Goal: Information Seeking & Learning: Learn about a topic

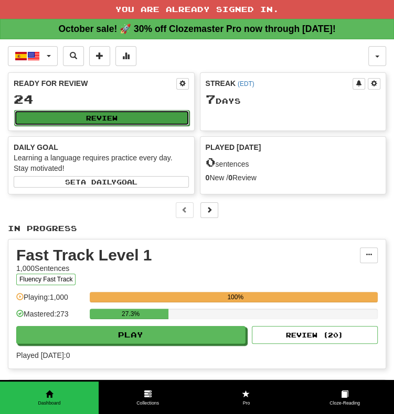
click at [133, 116] on button "Review" at bounding box center [101, 118] width 175 height 16
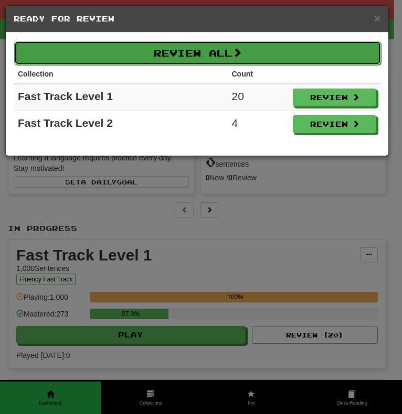
click at [204, 53] on button "Review All" at bounding box center [197, 53] width 366 height 24
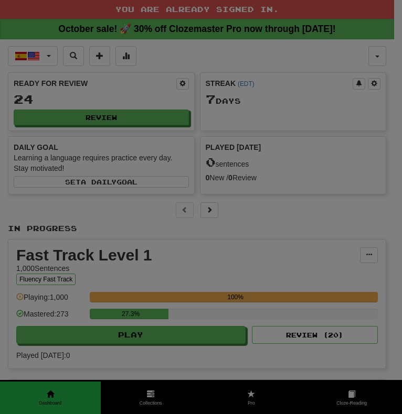
select select "**"
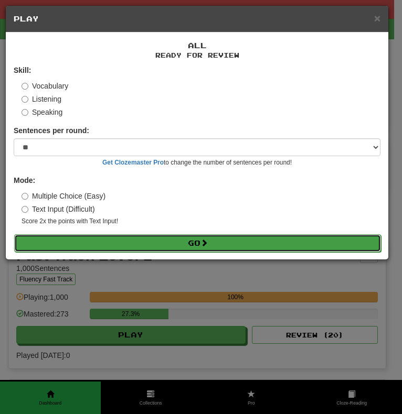
click at [199, 242] on button "Go" at bounding box center [197, 243] width 366 height 18
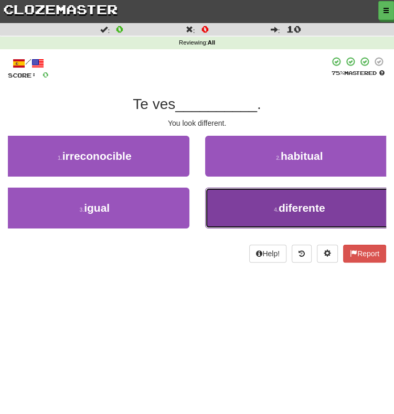
click at [268, 209] on button "4 . diferente" at bounding box center [299, 208] width 189 height 41
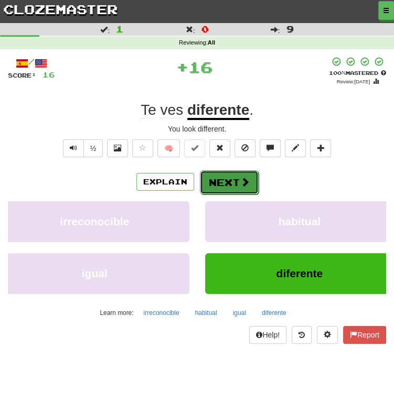
click at [221, 180] on button "Next" at bounding box center [229, 182] width 59 height 24
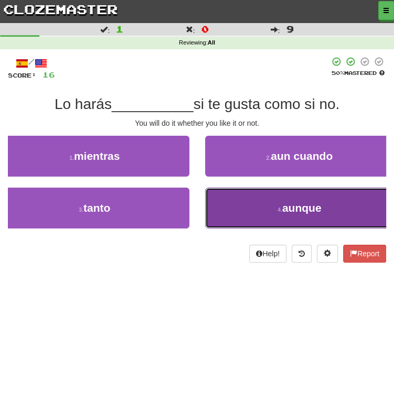
click at [224, 212] on button "4 . aunque" at bounding box center [299, 208] width 189 height 41
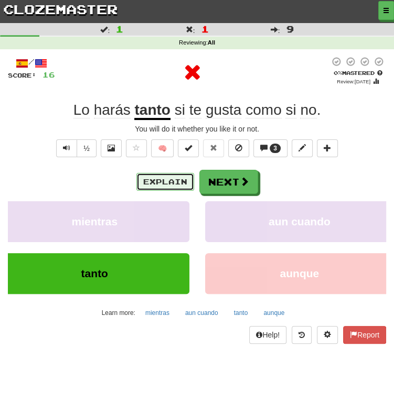
click at [176, 182] on button "Explain" at bounding box center [165, 182] width 58 height 18
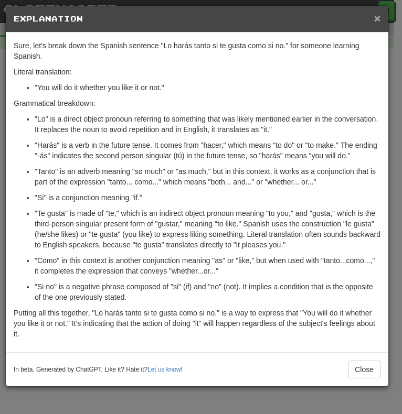
click at [375, 18] on span "×" at bounding box center [377, 18] width 6 height 12
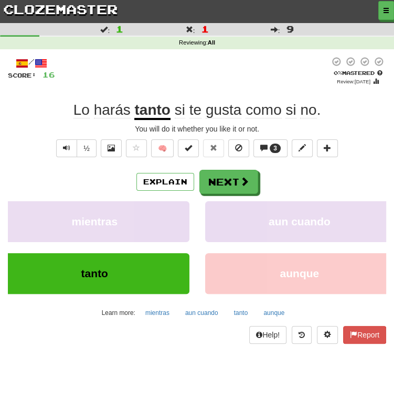
click at [150, 108] on u "tanto" at bounding box center [152, 111] width 36 height 18
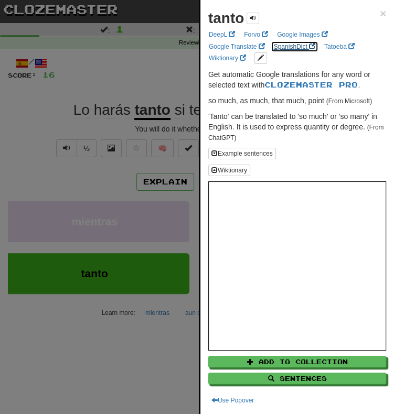
click at [289, 49] on link "SpanishDict" at bounding box center [294, 47] width 48 height 12
click at [164, 170] on div at bounding box center [197, 207] width 394 height 414
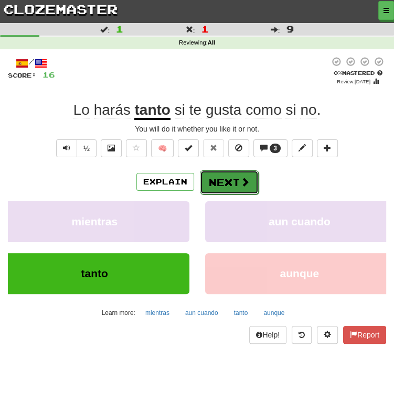
click at [217, 182] on button "Next" at bounding box center [229, 182] width 59 height 24
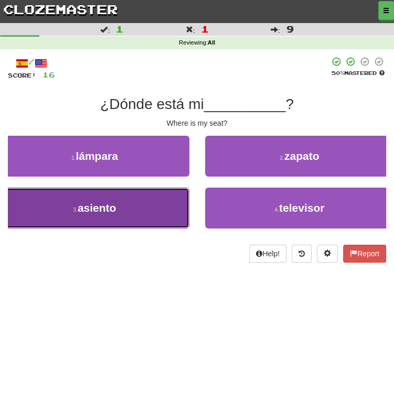
click at [127, 205] on button "3 . asiento" at bounding box center [94, 208] width 189 height 41
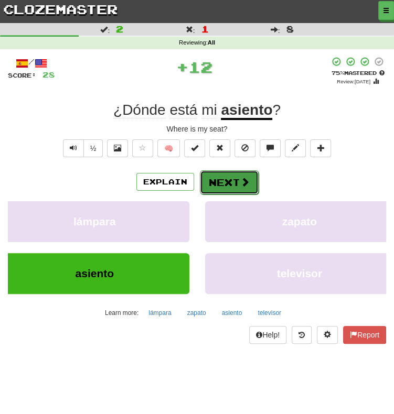
click at [226, 180] on button "Next" at bounding box center [229, 182] width 59 height 24
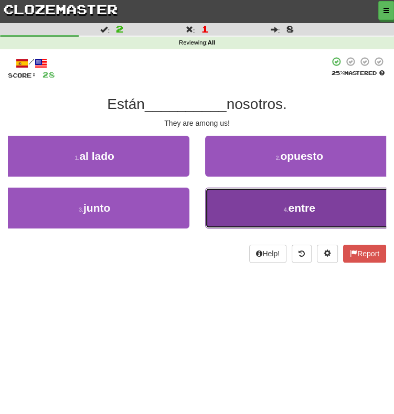
click at [225, 203] on button "4 . entre" at bounding box center [299, 208] width 189 height 41
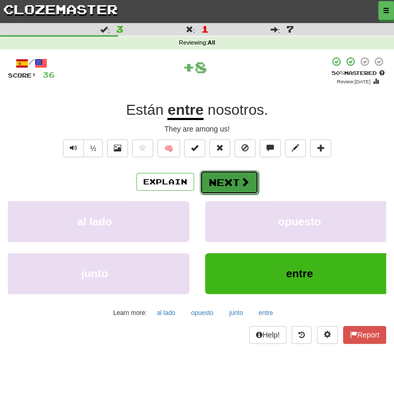
click at [210, 182] on button "Next" at bounding box center [229, 182] width 59 height 24
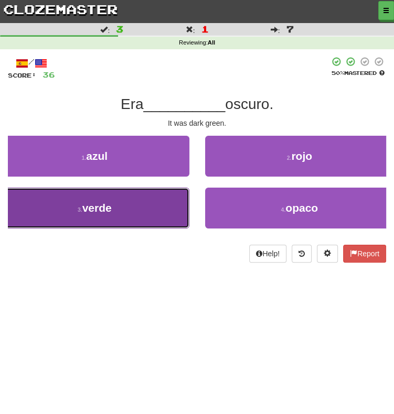
click at [128, 195] on button "3 . verde" at bounding box center [94, 208] width 189 height 41
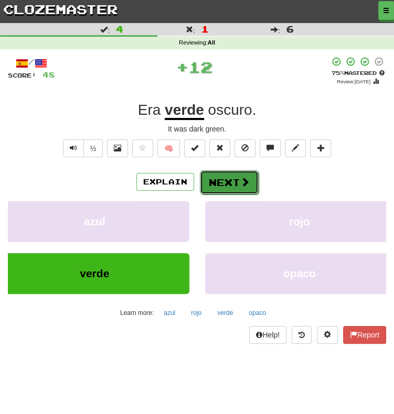
click at [214, 182] on button "Next" at bounding box center [229, 182] width 59 height 24
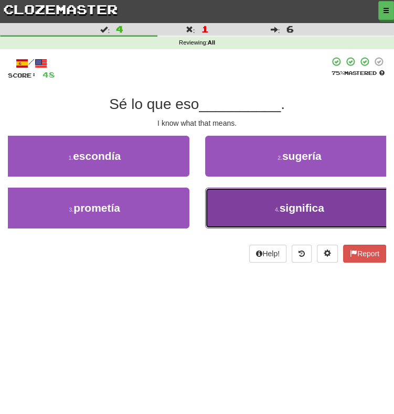
click at [298, 205] on span "significa" at bounding box center [301, 208] width 45 height 12
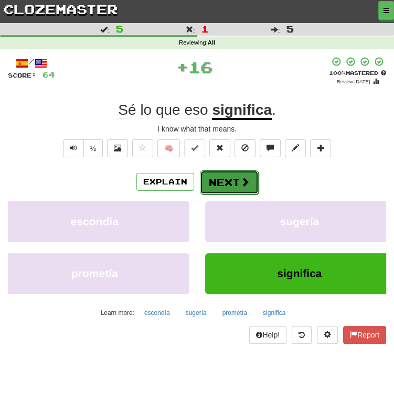
click at [227, 183] on button "Next" at bounding box center [229, 182] width 59 height 24
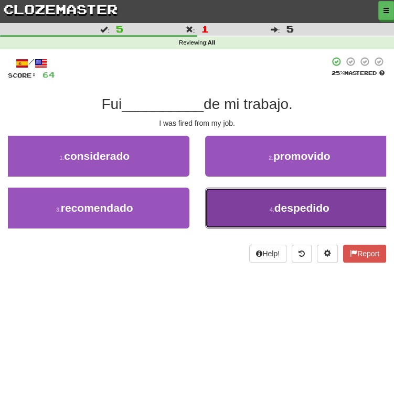
click at [230, 211] on button "4 . despedido" at bounding box center [299, 208] width 189 height 41
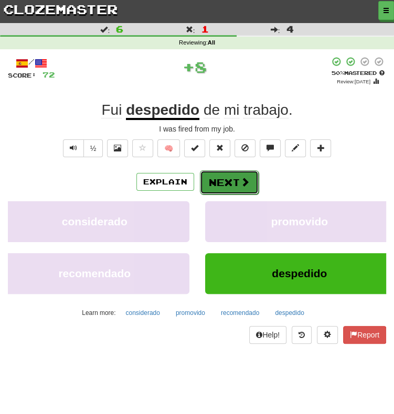
click at [216, 186] on button "Next" at bounding box center [229, 182] width 59 height 24
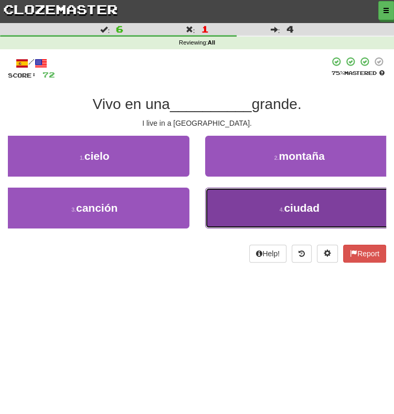
click at [250, 208] on button "4 . ciudad" at bounding box center [299, 208] width 189 height 41
